Goal: Information Seeking & Learning: Learn about a topic

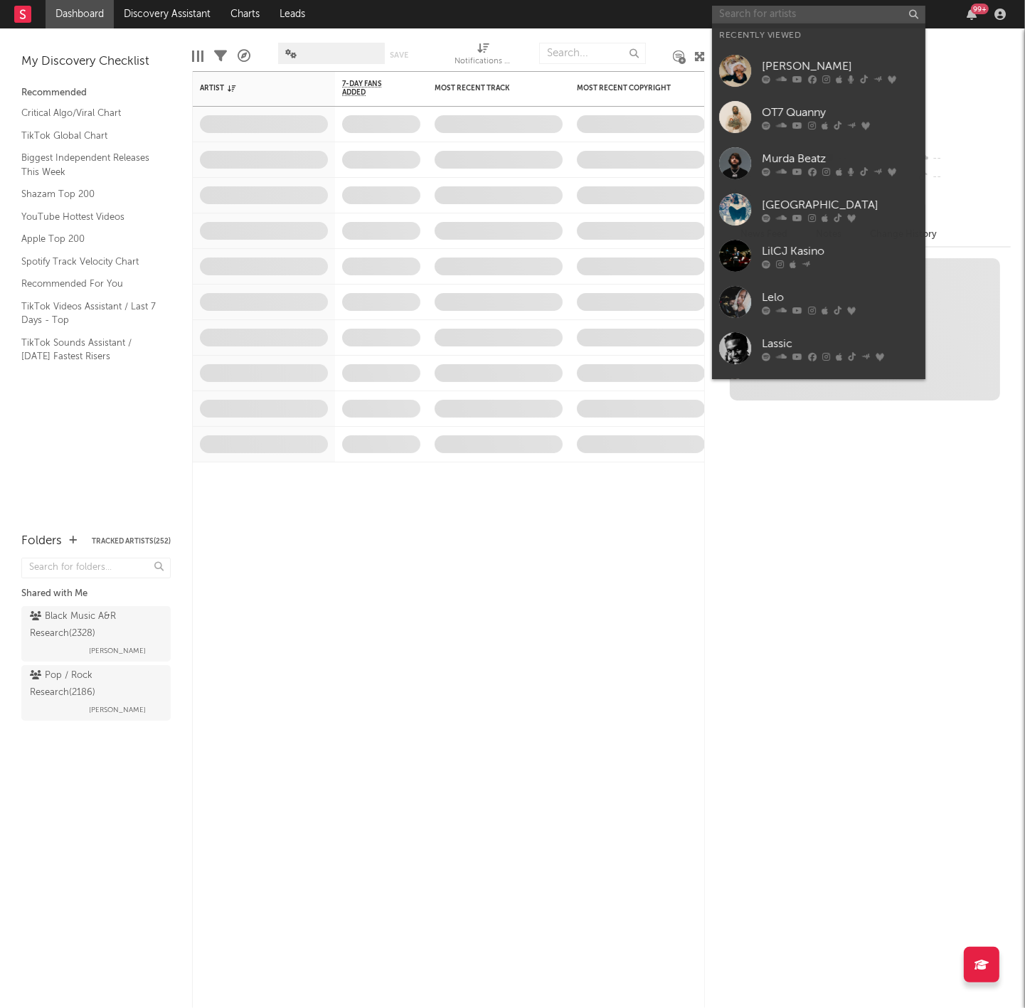
click at [779, 19] on input "text" at bounding box center [818, 15] width 213 height 18
paste input "[URL][DOMAIN_NAME]"
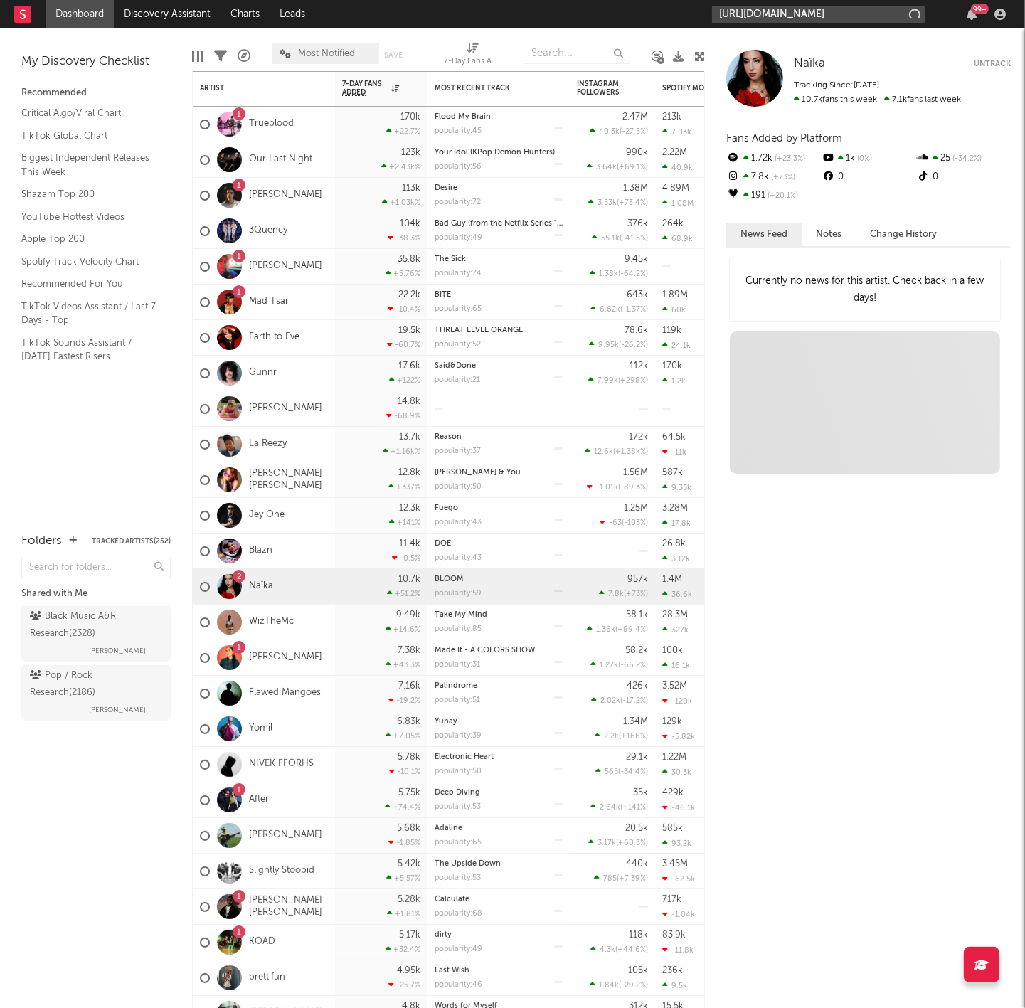
click at [764, 8] on input "[URL][DOMAIN_NAME]" at bounding box center [818, 15] width 213 height 18
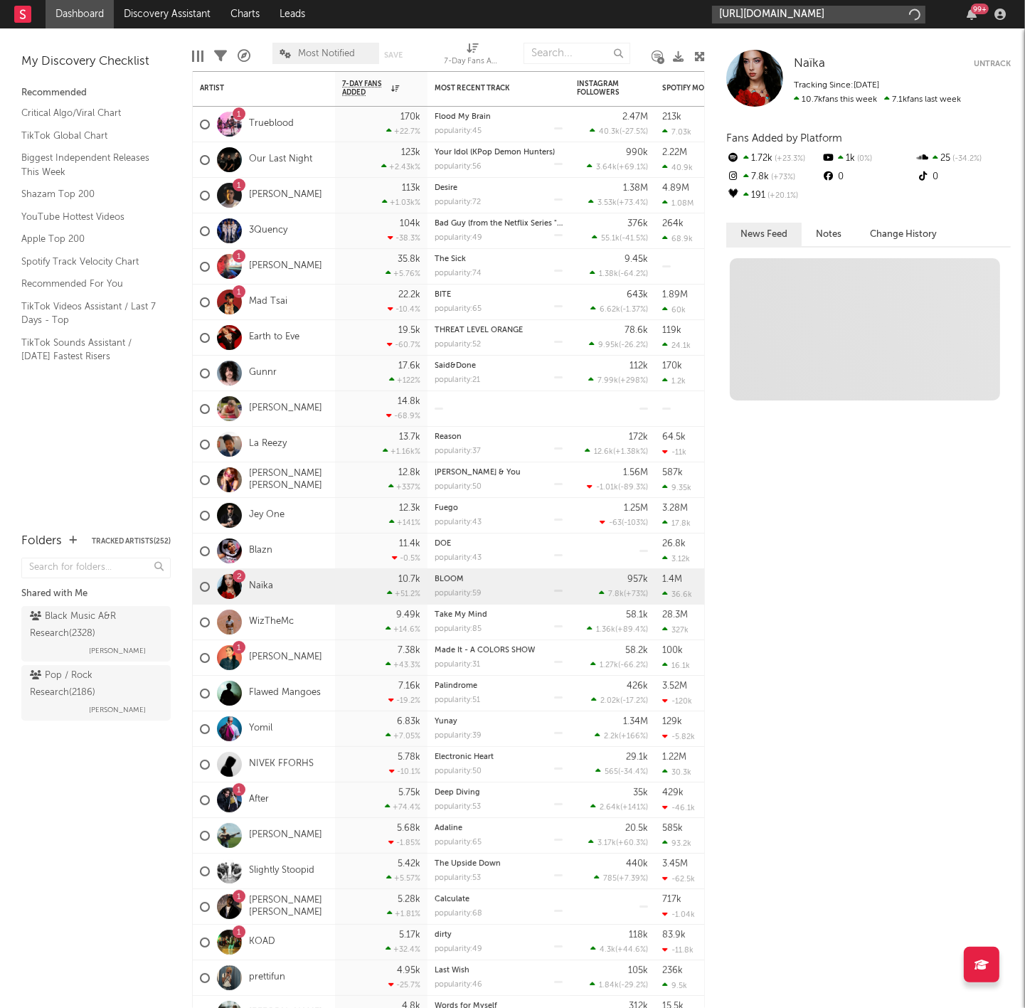
click at [775, 16] on input "[URL][DOMAIN_NAME]" at bounding box center [818, 15] width 213 height 18
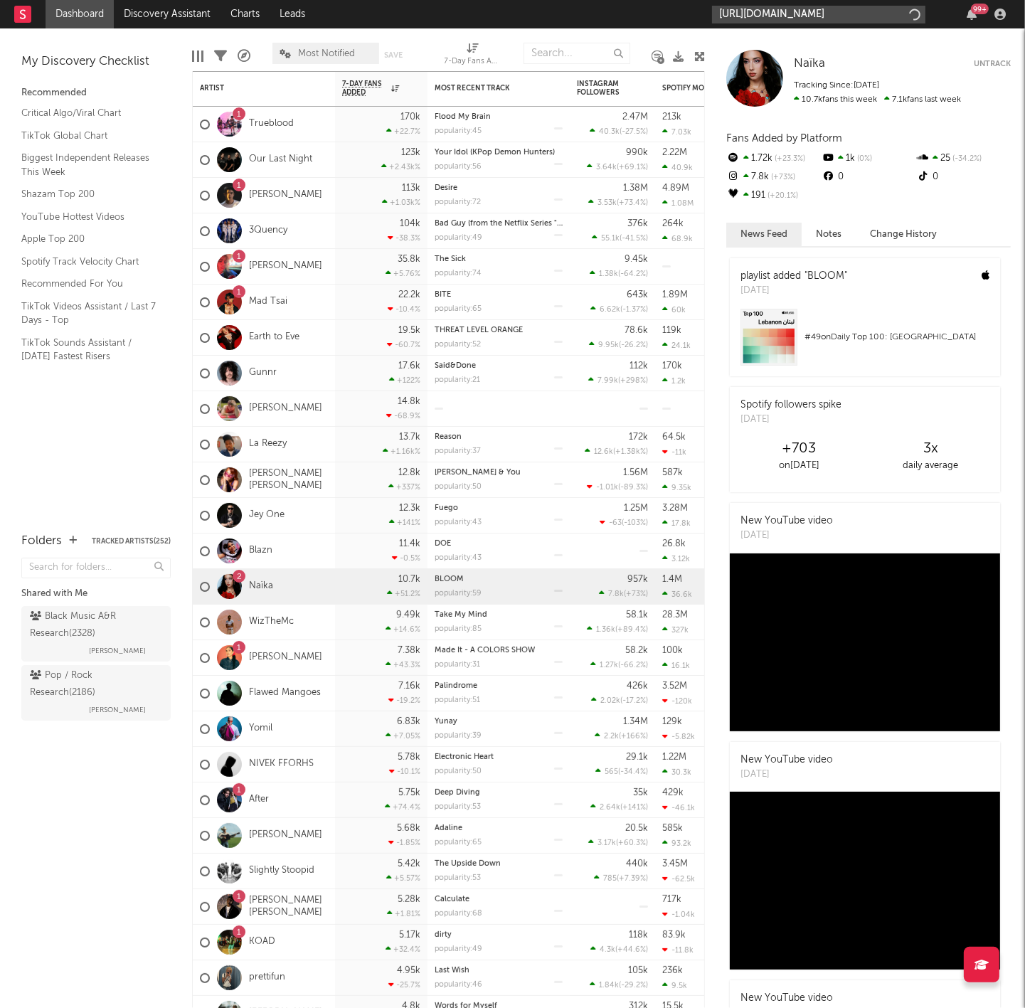
click at [803, 13] on input "[URL][DOMAIN_NAME]" at bounding box center [818, 15] width 213 height 18
click at [822, 13] on input "[URL][DOMAIN_NAME]" at bounding box center [818, 15] width 213 height 18
type input "[URL][DOMAIN_NAME]"
click at [826, 43] on div "Mellow Rackz" at bounding box center [840, 46] width 156 height 17
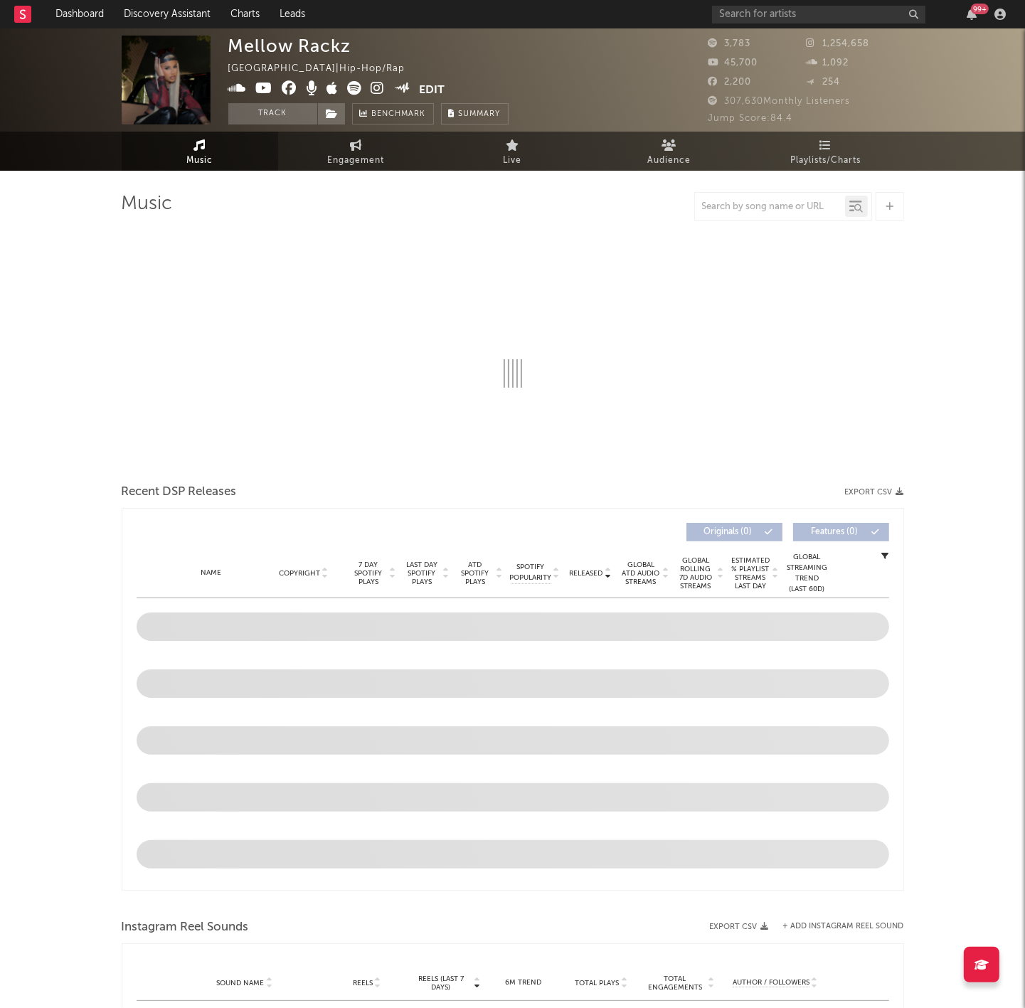
select select "6m"
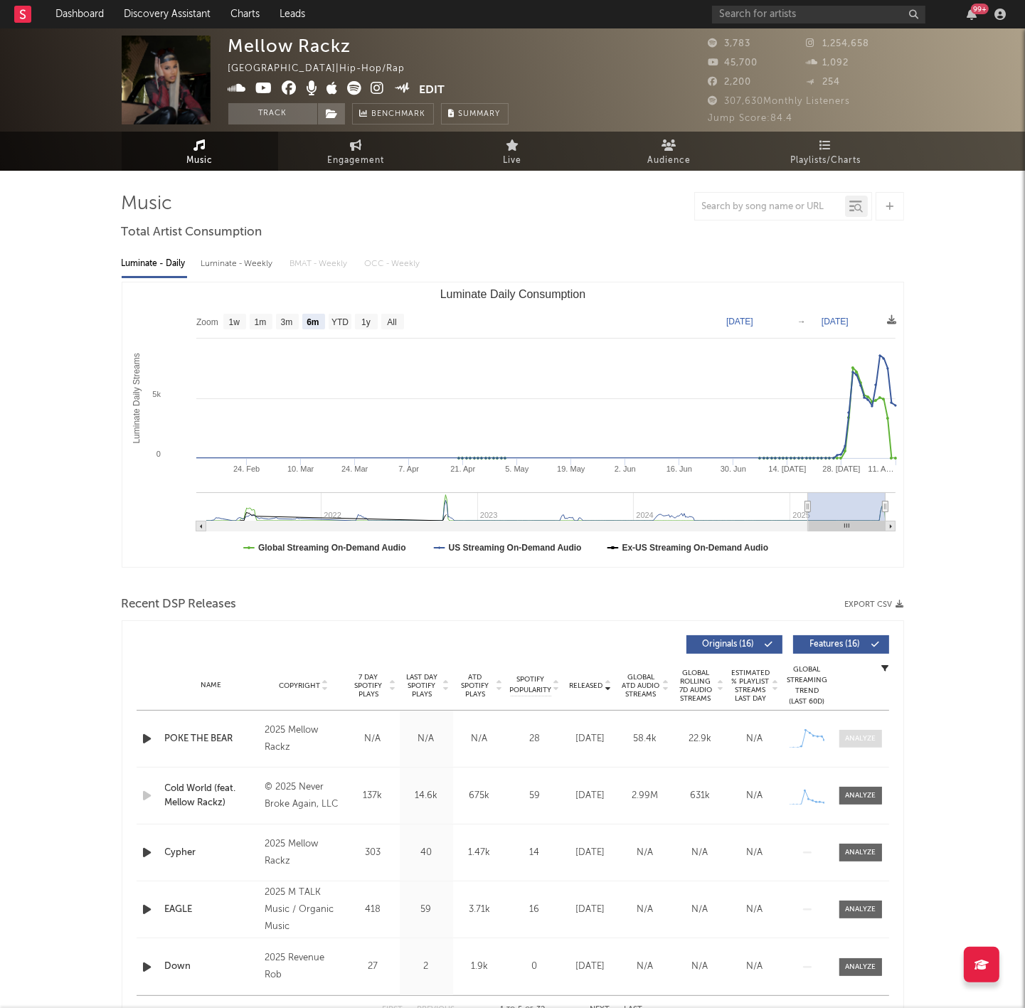
click at [839, 734] on span at bounding box center [860, 739] width 43 height 18
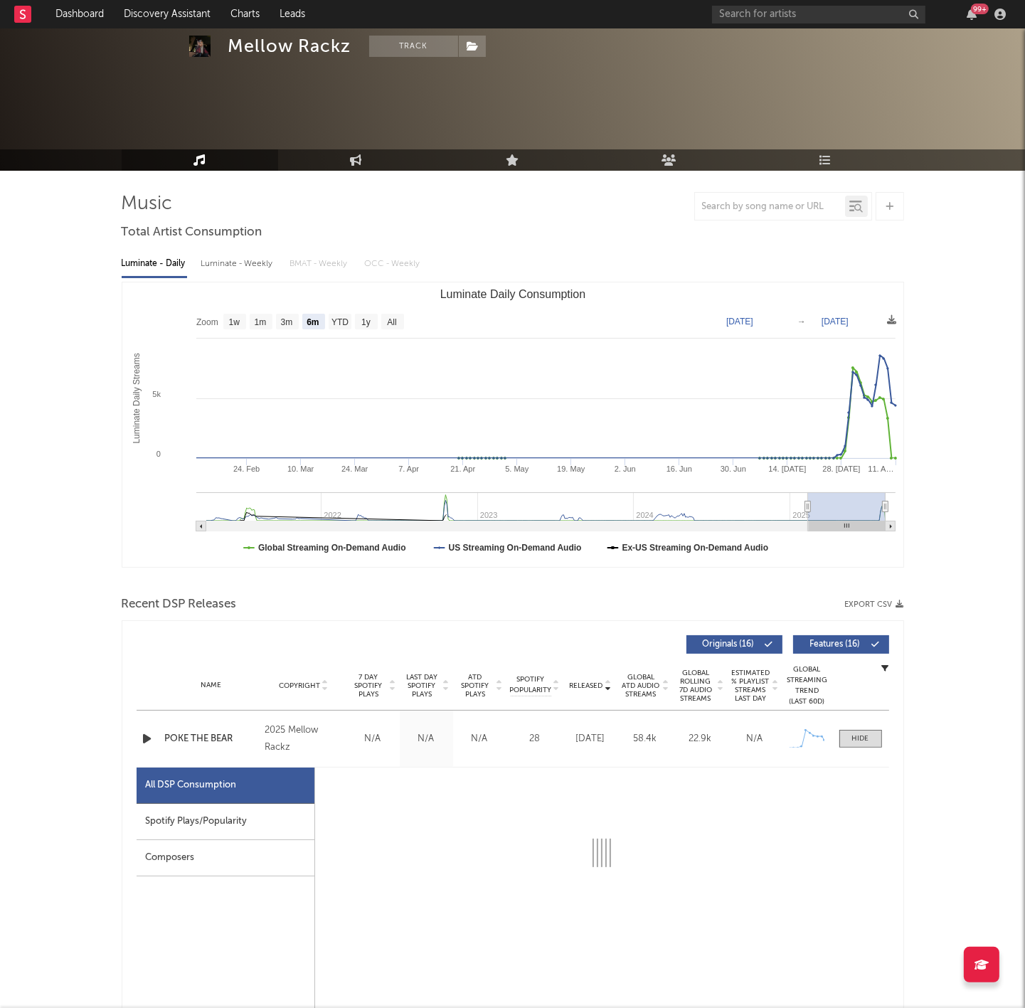
scroll to position [305, 0]
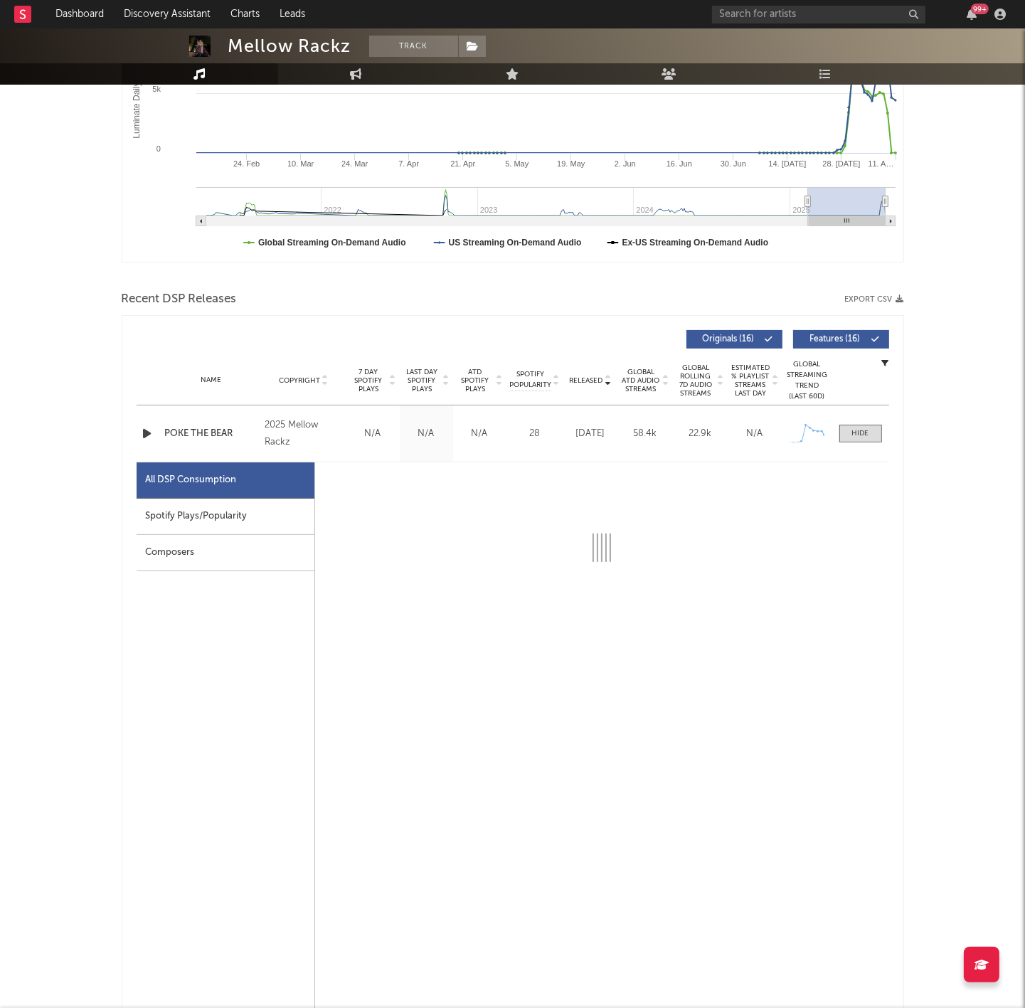
select select "1w"
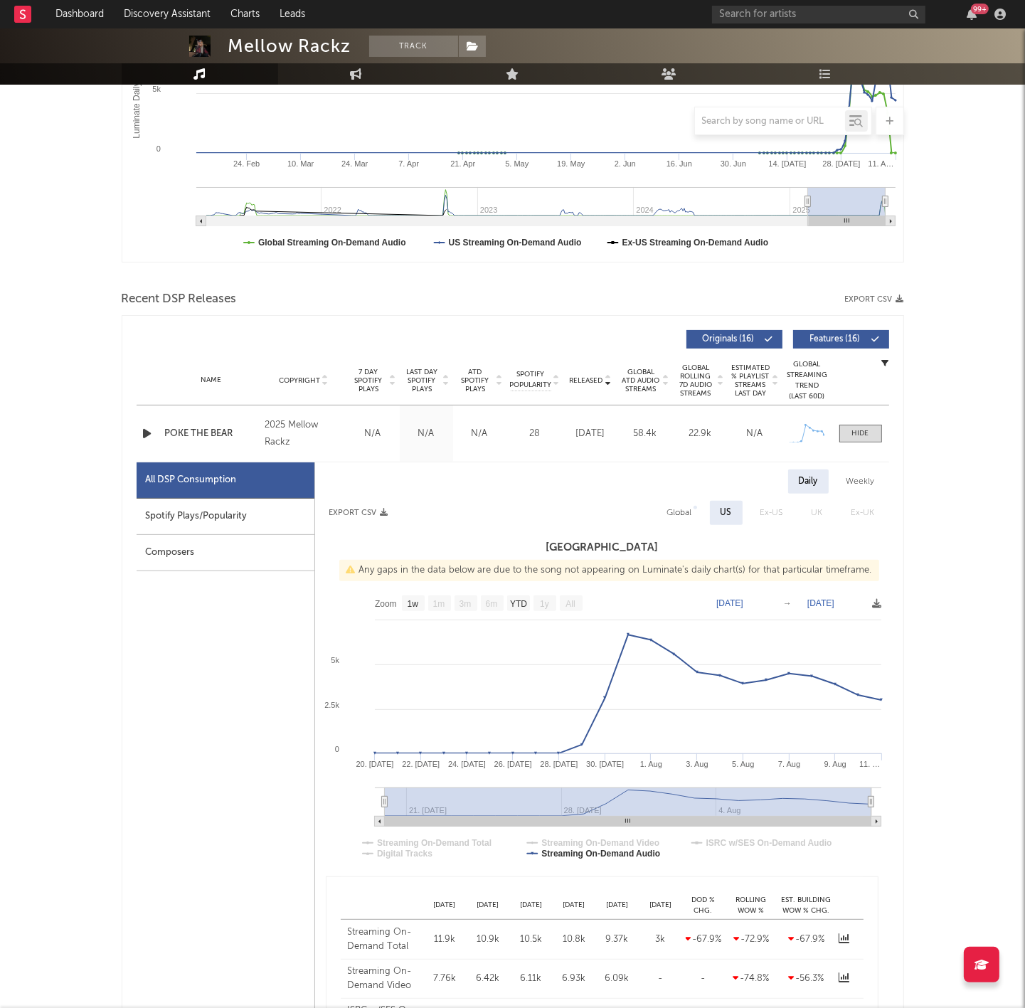
click at [850, 479] on div "Weekly" at bounding box center [860, 481] width 50 height 24
select select "1w"
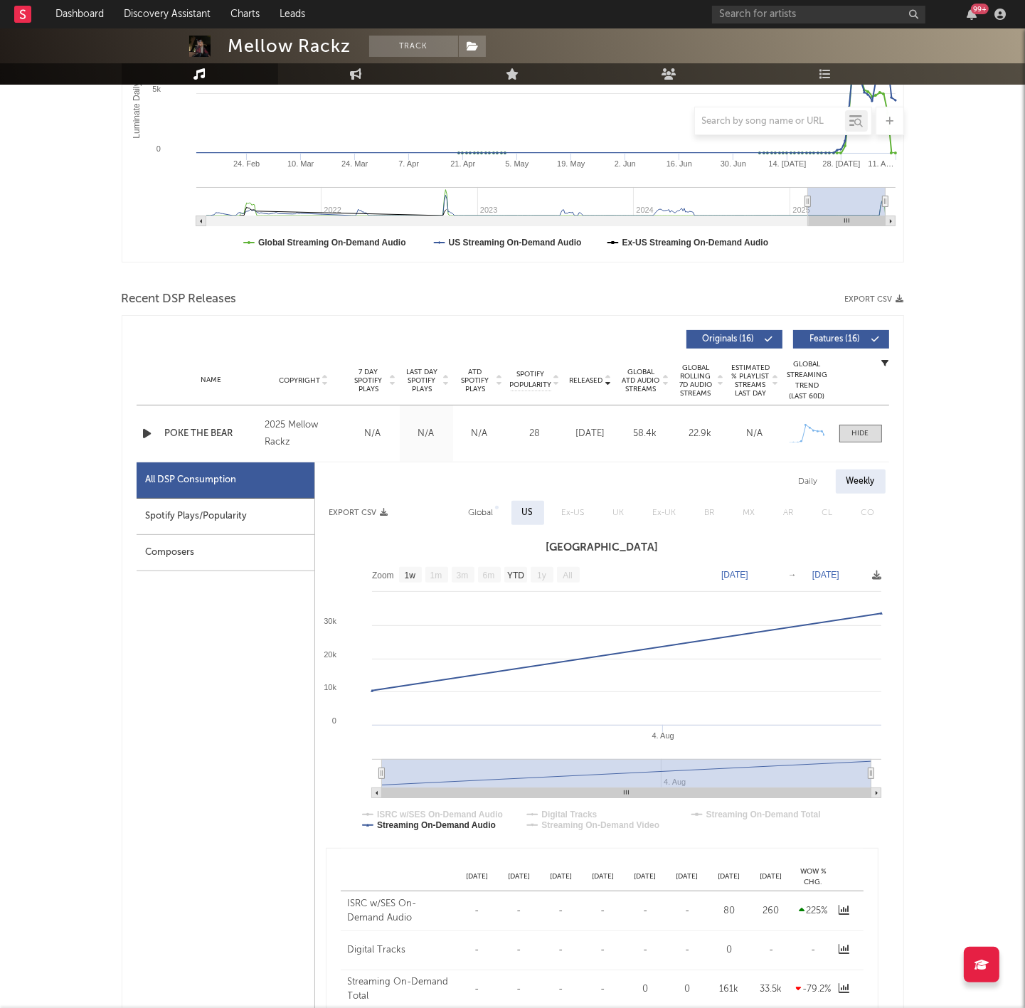
click at [810, 481] on div "Daily" at bounding box center [808, 481] width 41 height 24
select select "1w"
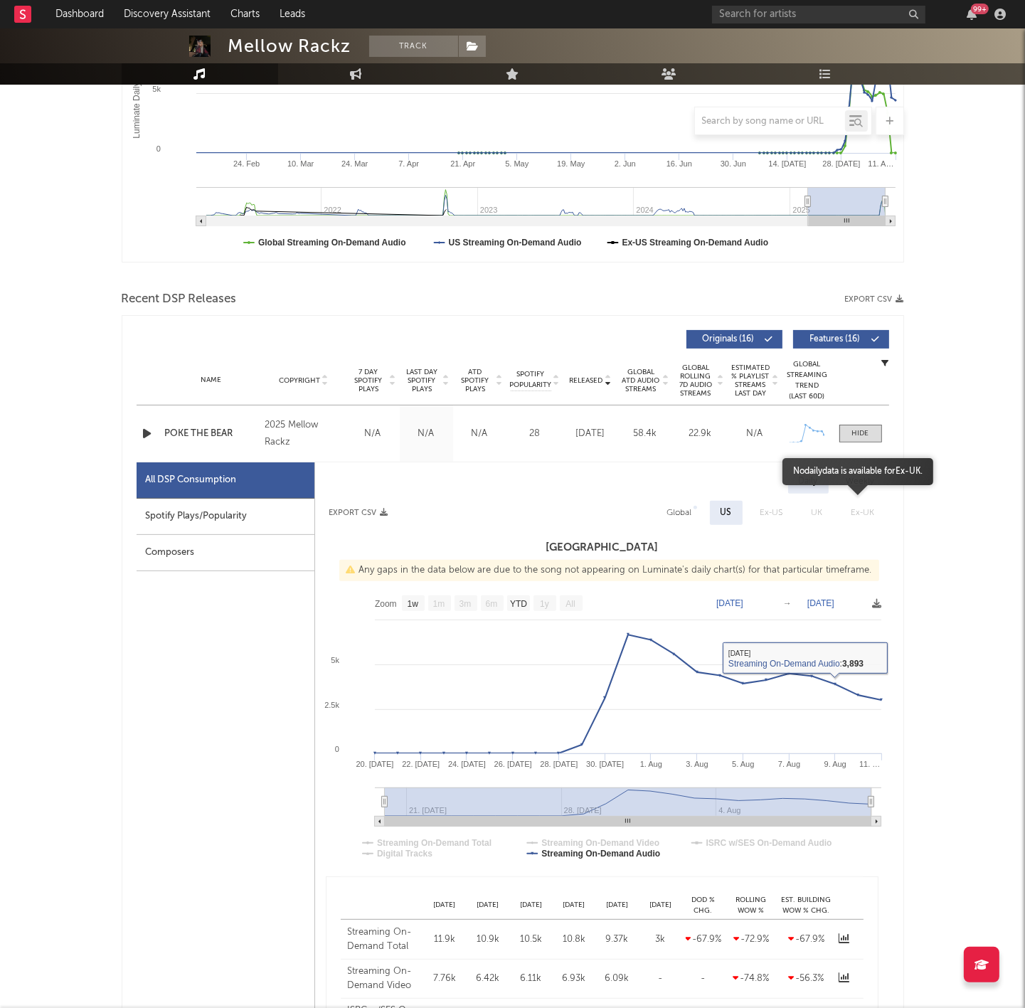
click at [850, 471] on div "Weekly" at bounding box center [860, 481] width 50 height 24
select select "1w"
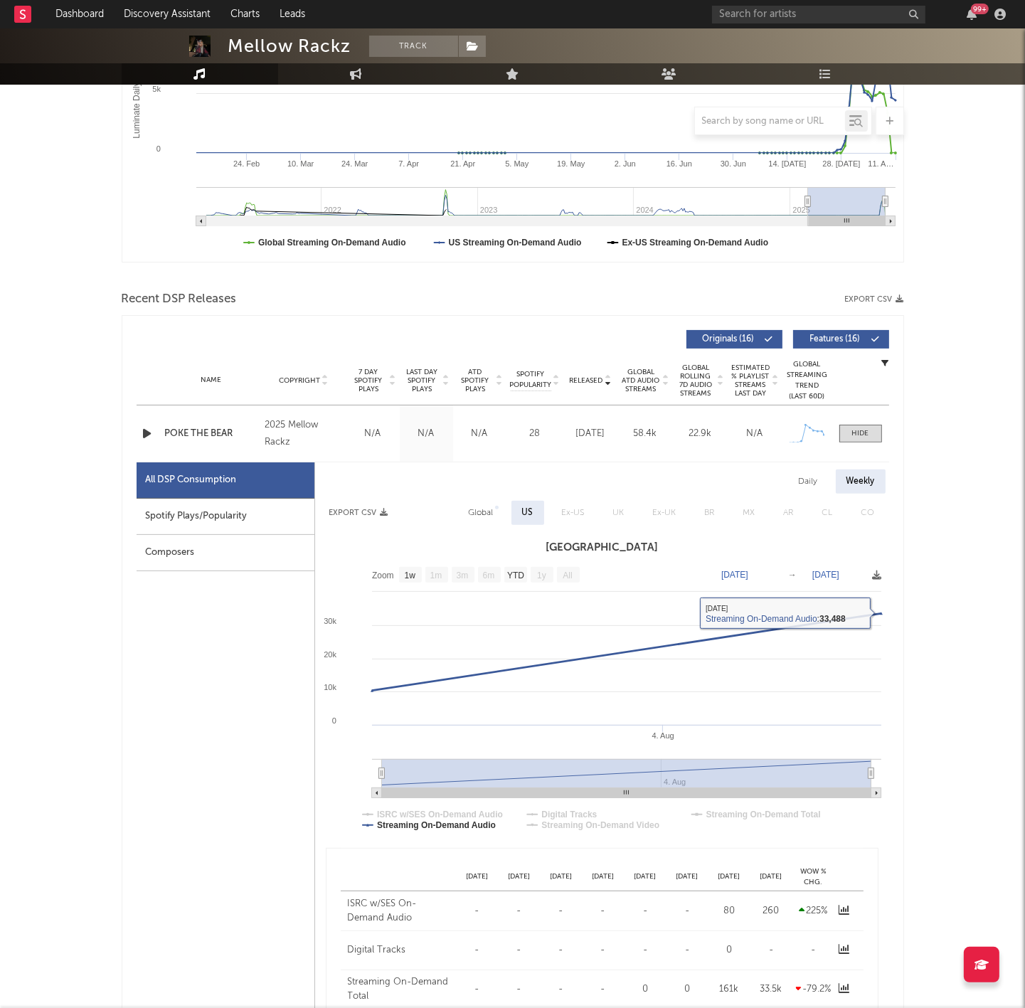
click at [781, 475] on div "Daily Weekly" at bounding box center [602, 481] width 574 height 24
click at [793, 489] on div "Daily" at bounding box center [808, 481] width 41 height 24
select select "1w"
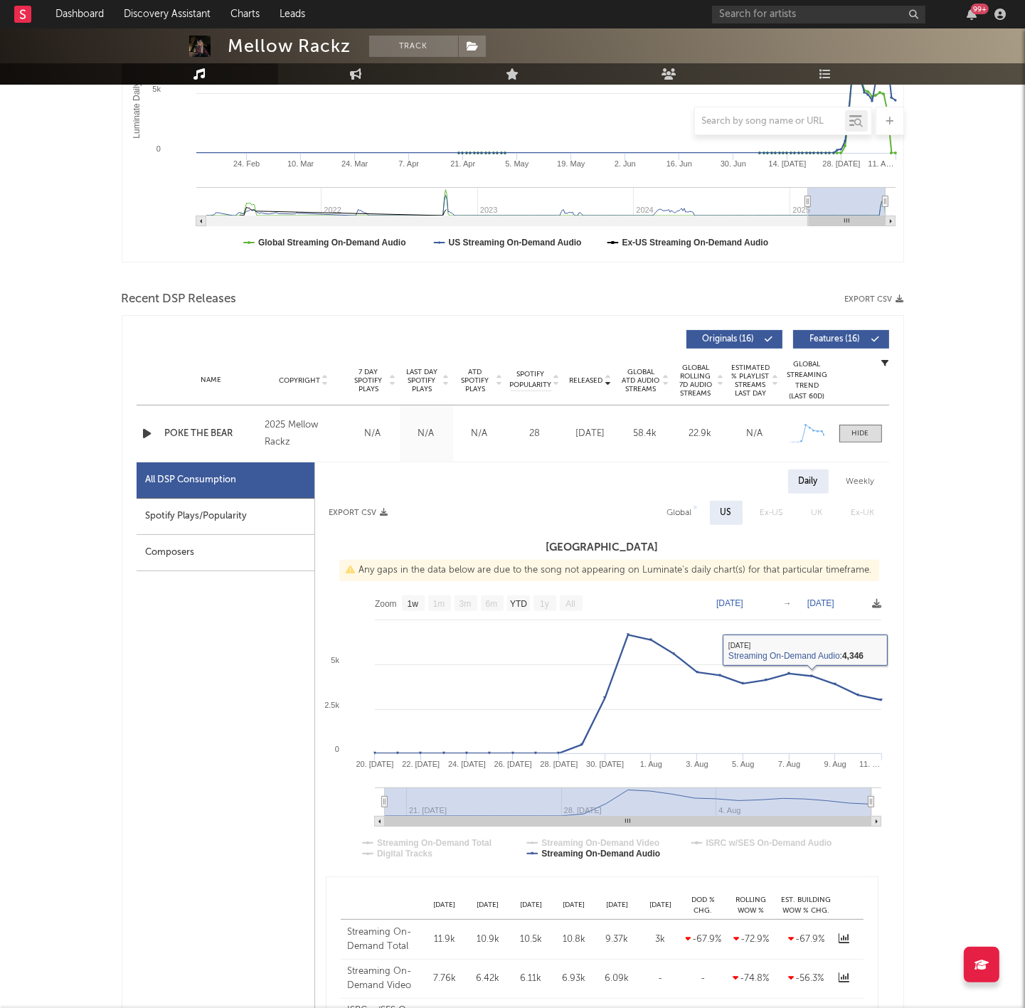
click at [846, 481] on div "Weekly" at bounding box center [860, 481] width 50 height 24
select select "1w"
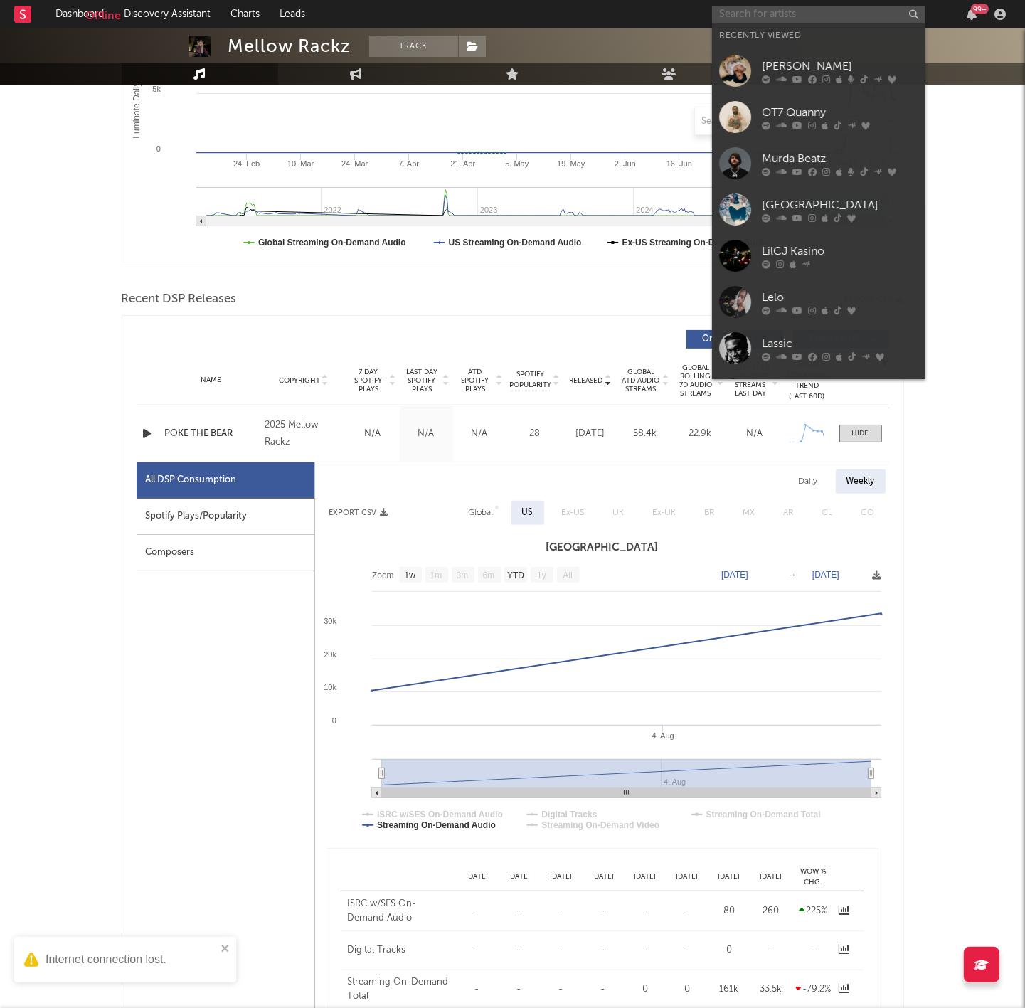
click at [849, 8] on input "text" at bounding box center [818, 15] width 213 height 18
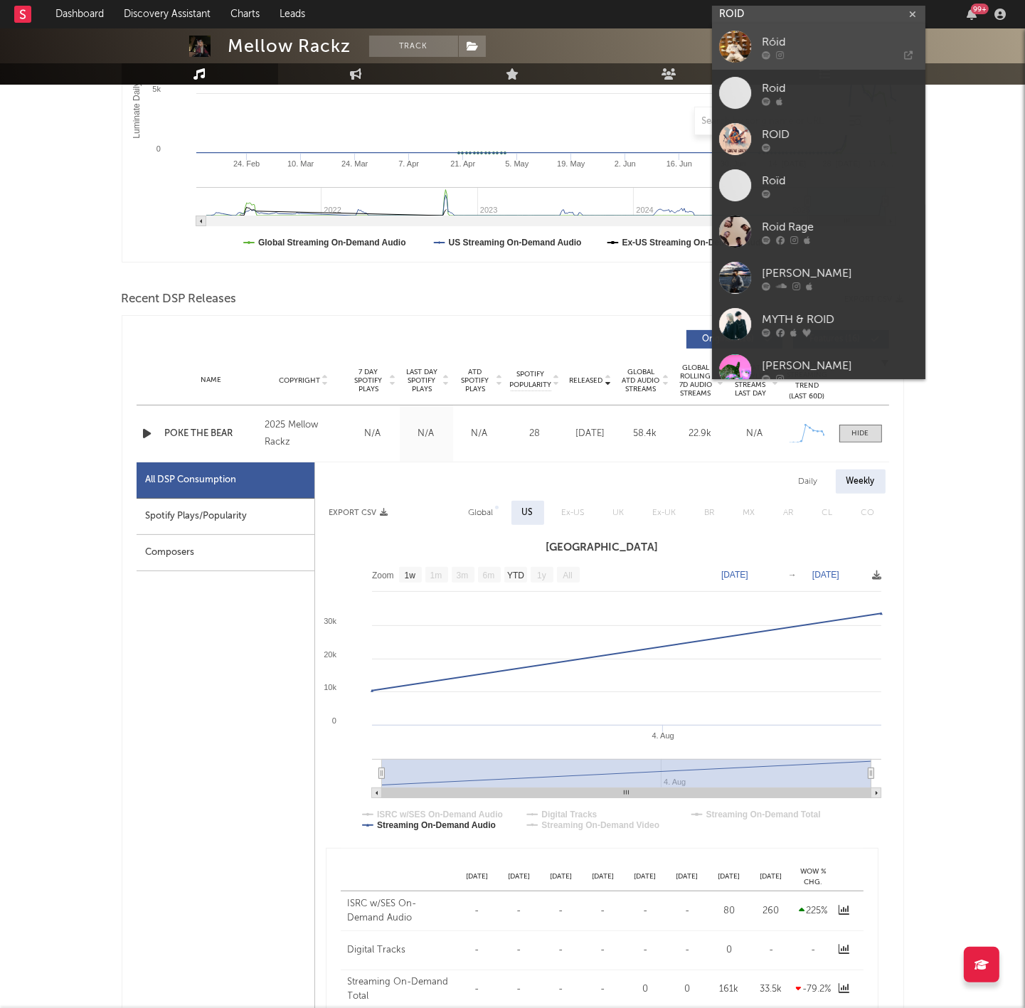
type input "ROID"
click at [779, 32] on link "Róid" at bounding box center [818, 46] width 213 height 46
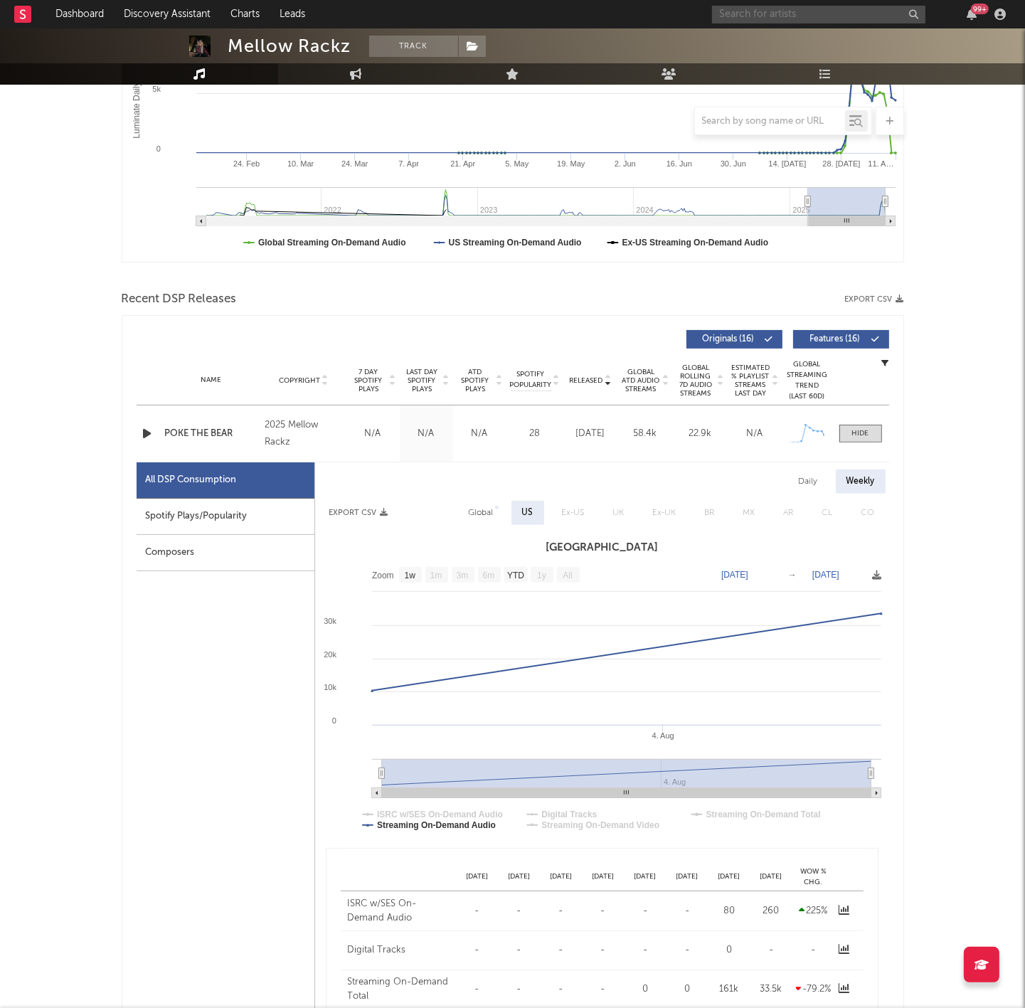
click at [780, 13] on input "text" at bounding box center [818, 15] width 213 height 18
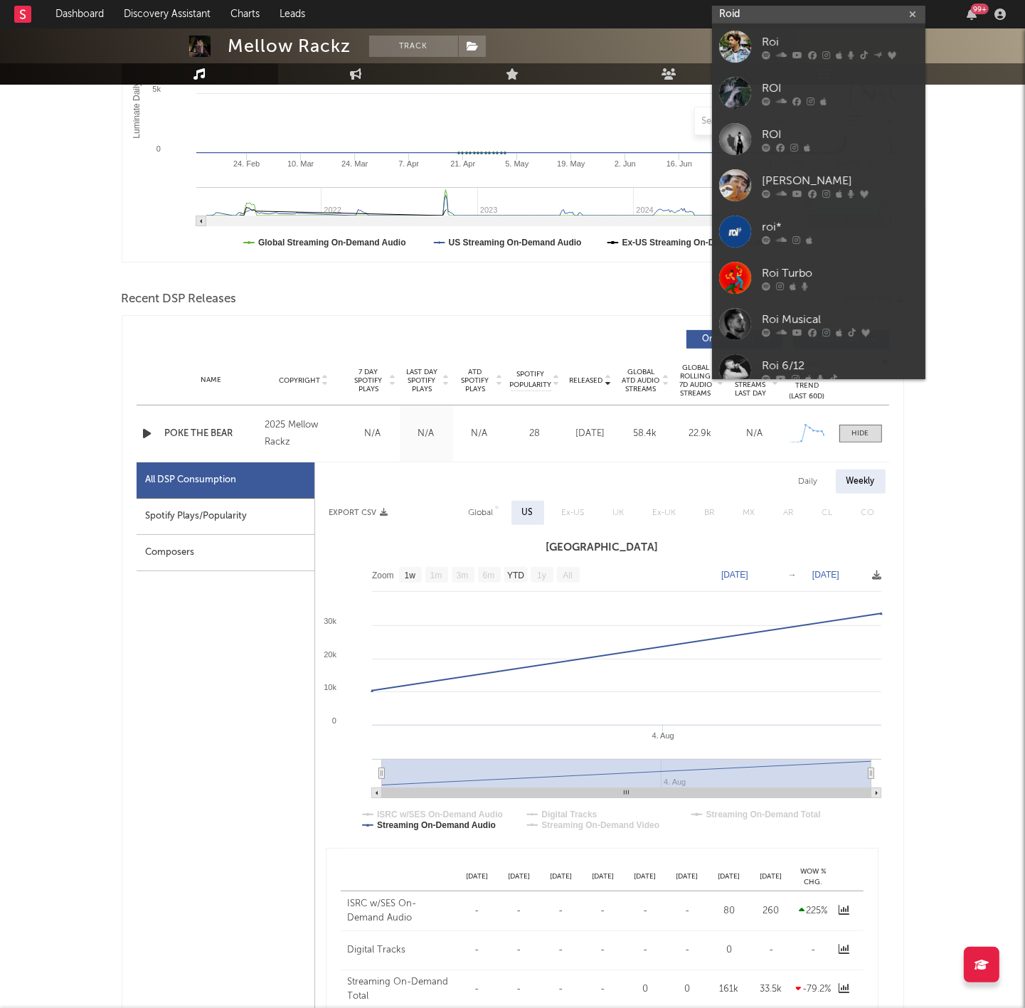
click at [770, 16] on input "Roid" at bounding box center [818, 15] width 213 height 18
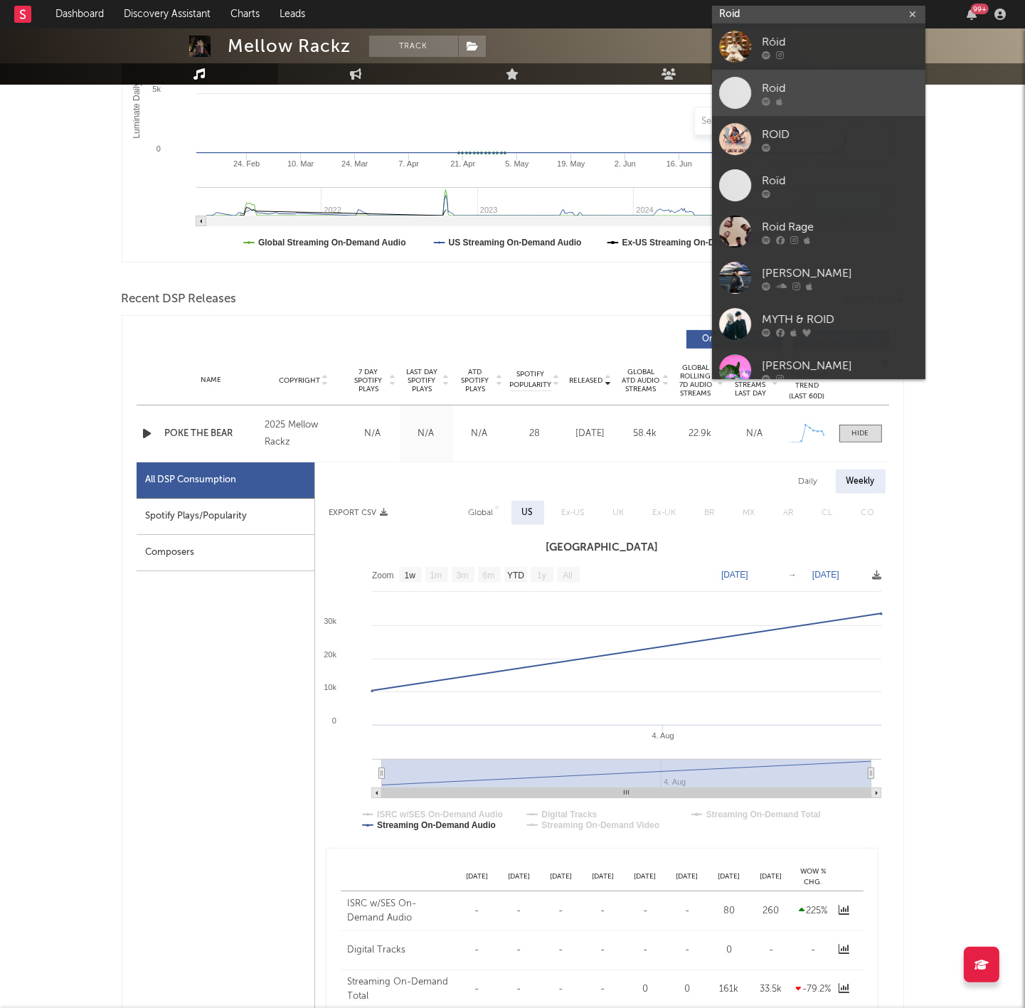
type input "Roid"
click at [806, 83] on div "Roid" at bounding box center [840, 88] width 156 height 17
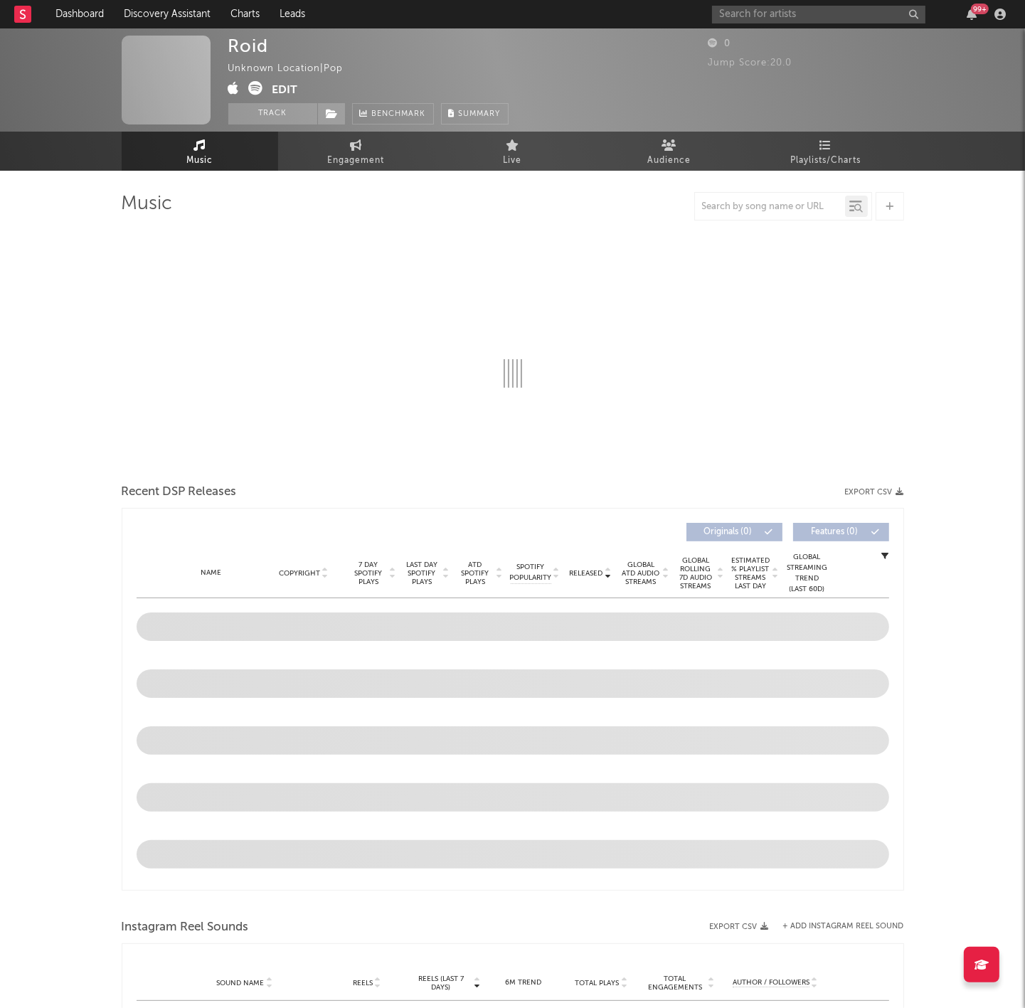
select select "1w"
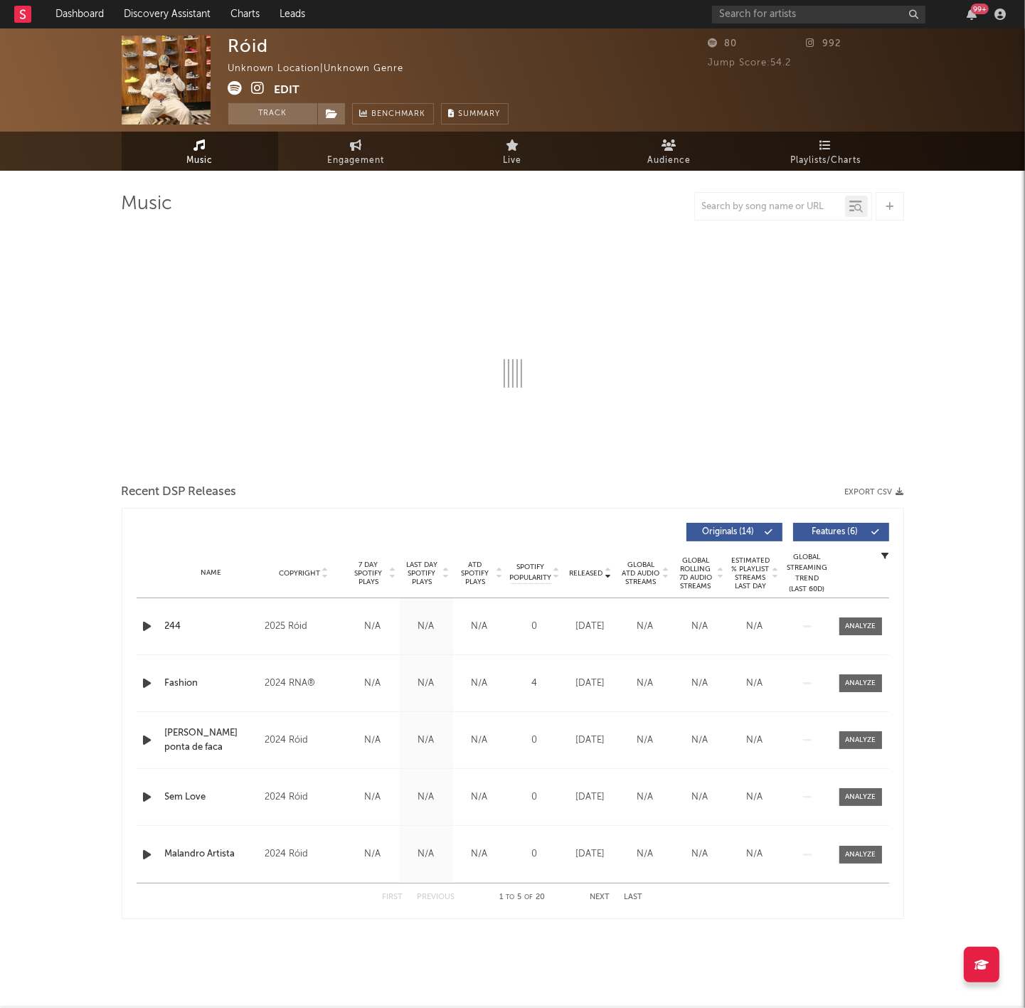
select select "1w"
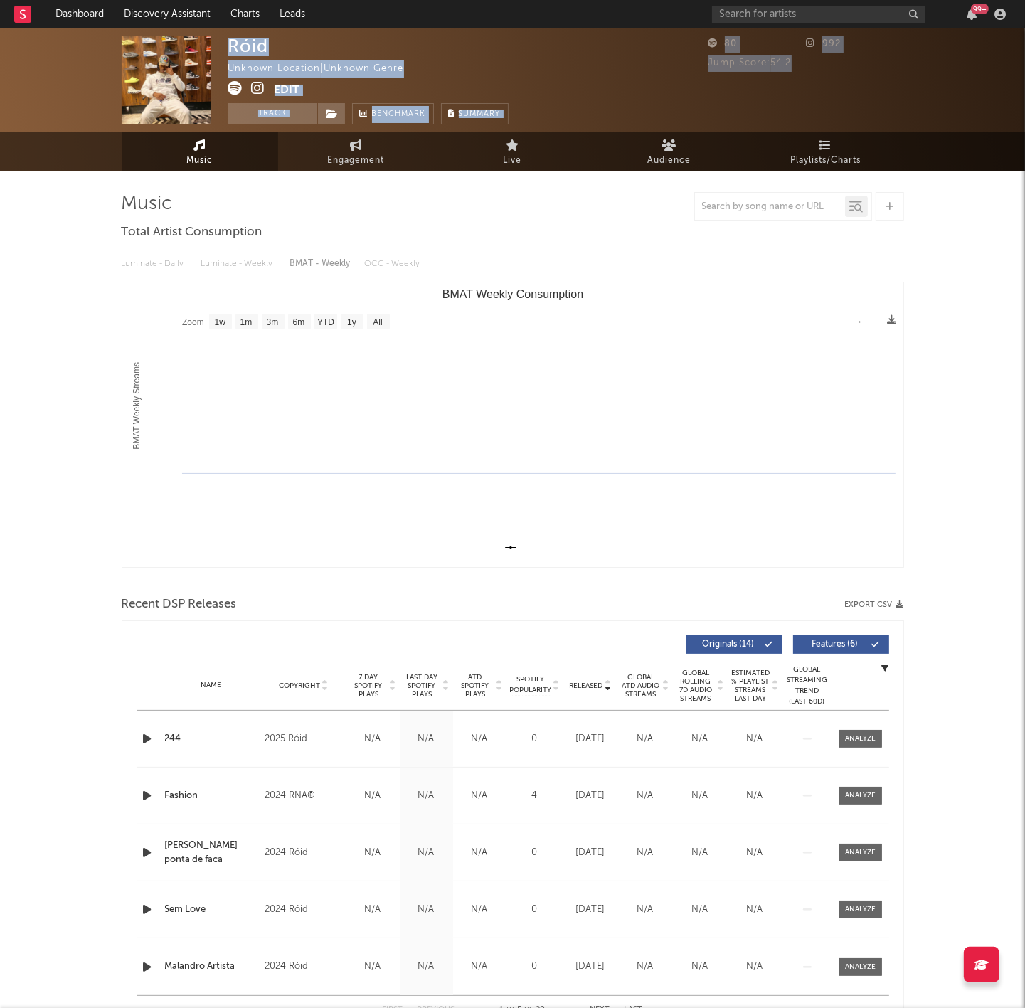
drag, startPoint x: 690, startPoint y: 32, endPoint x: 813, endPoint y: 70, distance: 128.7
click at [808, 63] on div "Róid Unknown Location | Unknown Genre Edit Track Benchmark Summary 80 992 Jump …" at bounding box center [512, 79] width 1025 height 103
click at [813, 70] on div "Jump Score: 54.2" at bounding box center [806, 63] width 196 height 17
